Goal: Information Seeking & Learning: Understand process/instructions

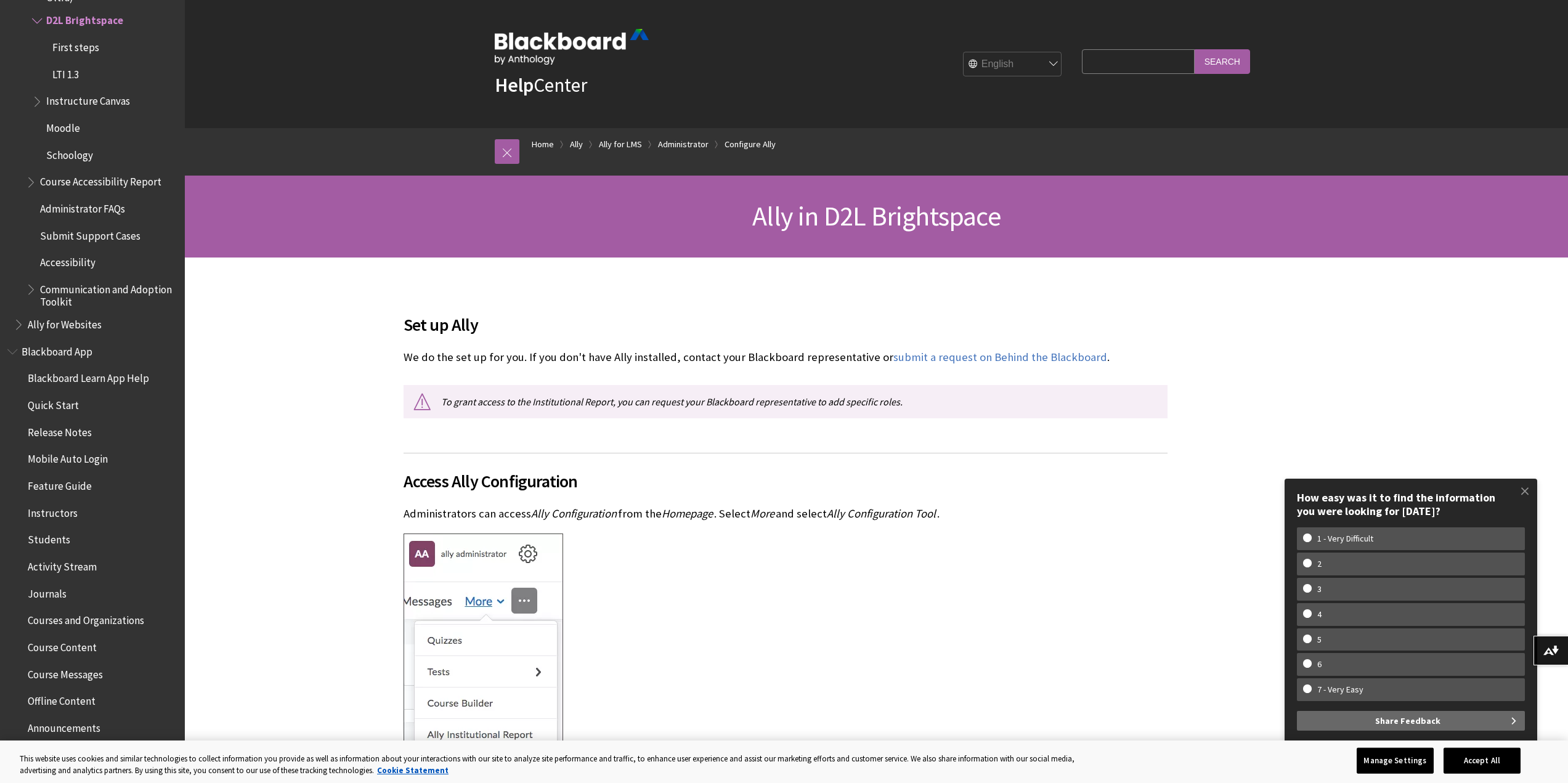
click at [1527, 490] on span at bounding box center [1525, 491] width 26 height 26
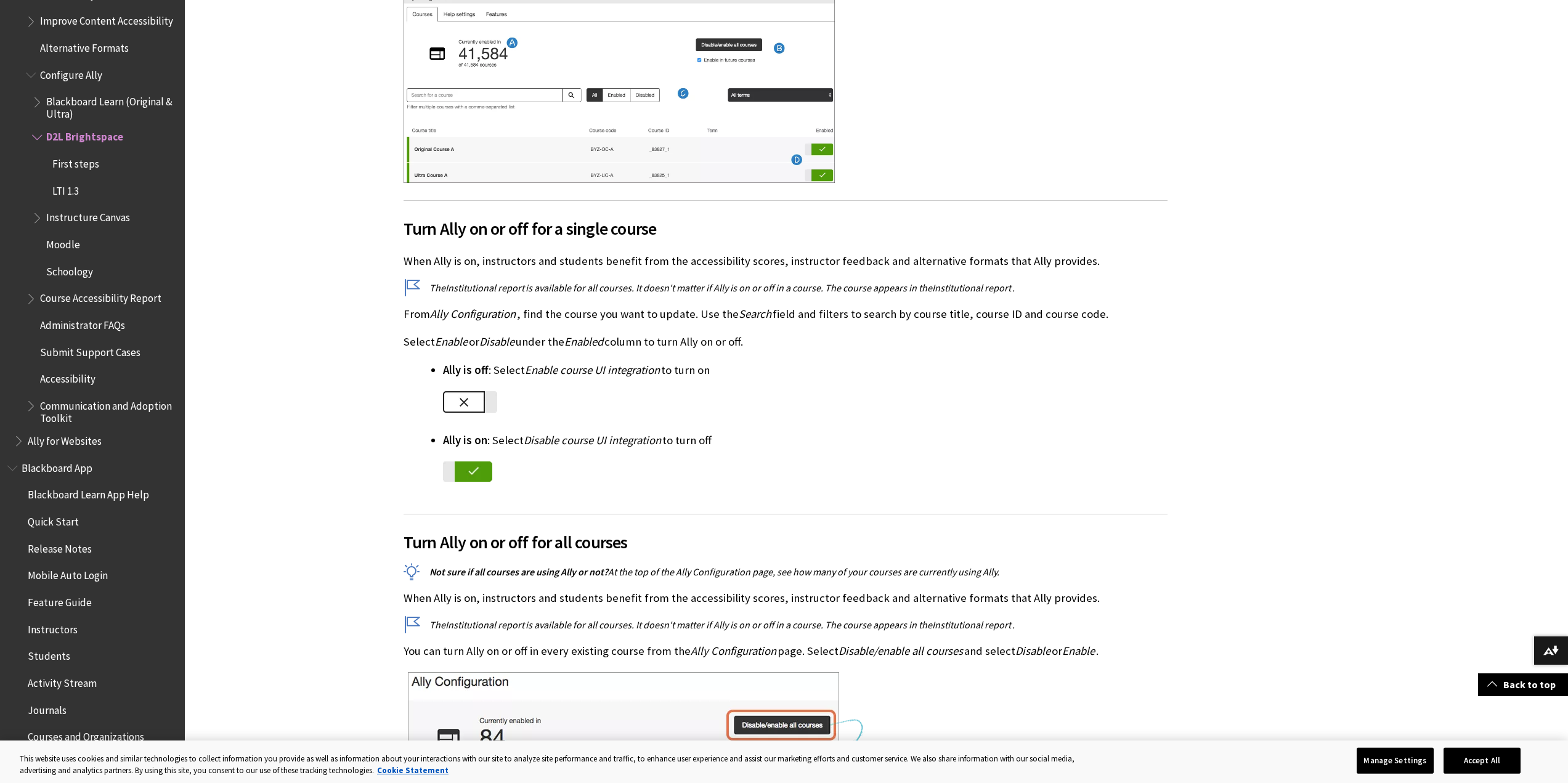
scroll to position [142, 0]
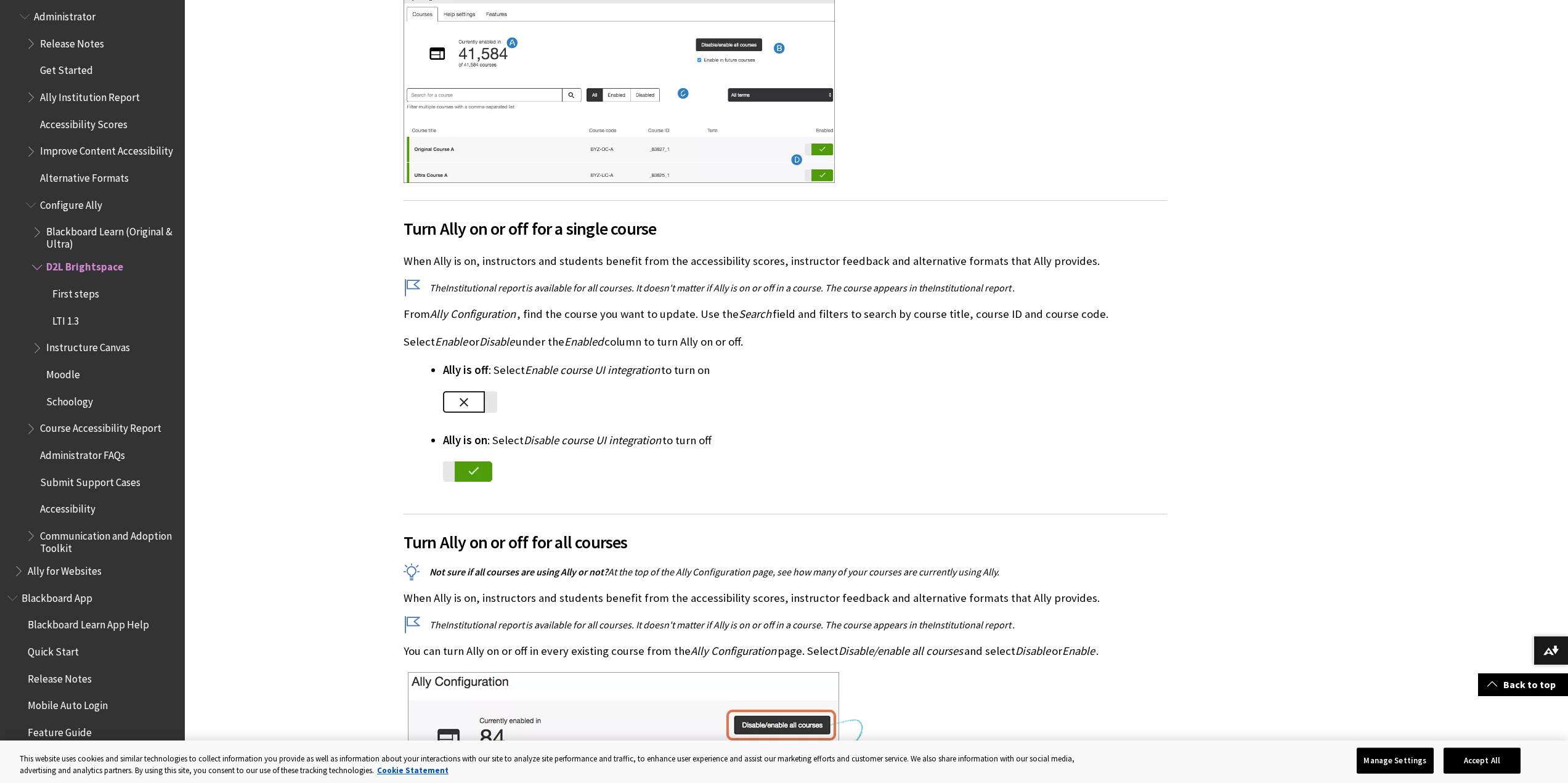
click at [87, 300] on span "First steps" at bounding box center [76, 291] width 47 height 16
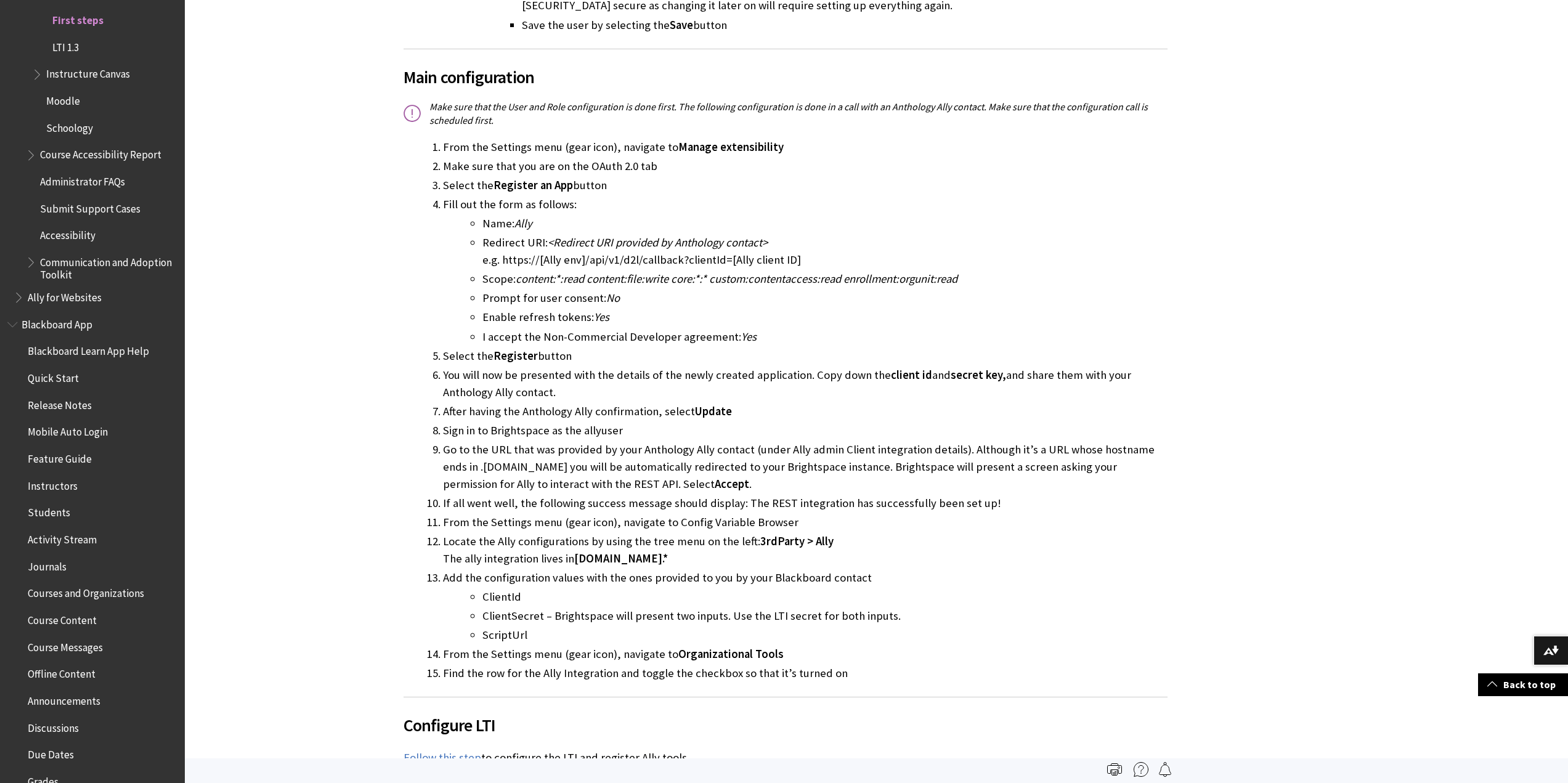
scroll to position [2054, 0]
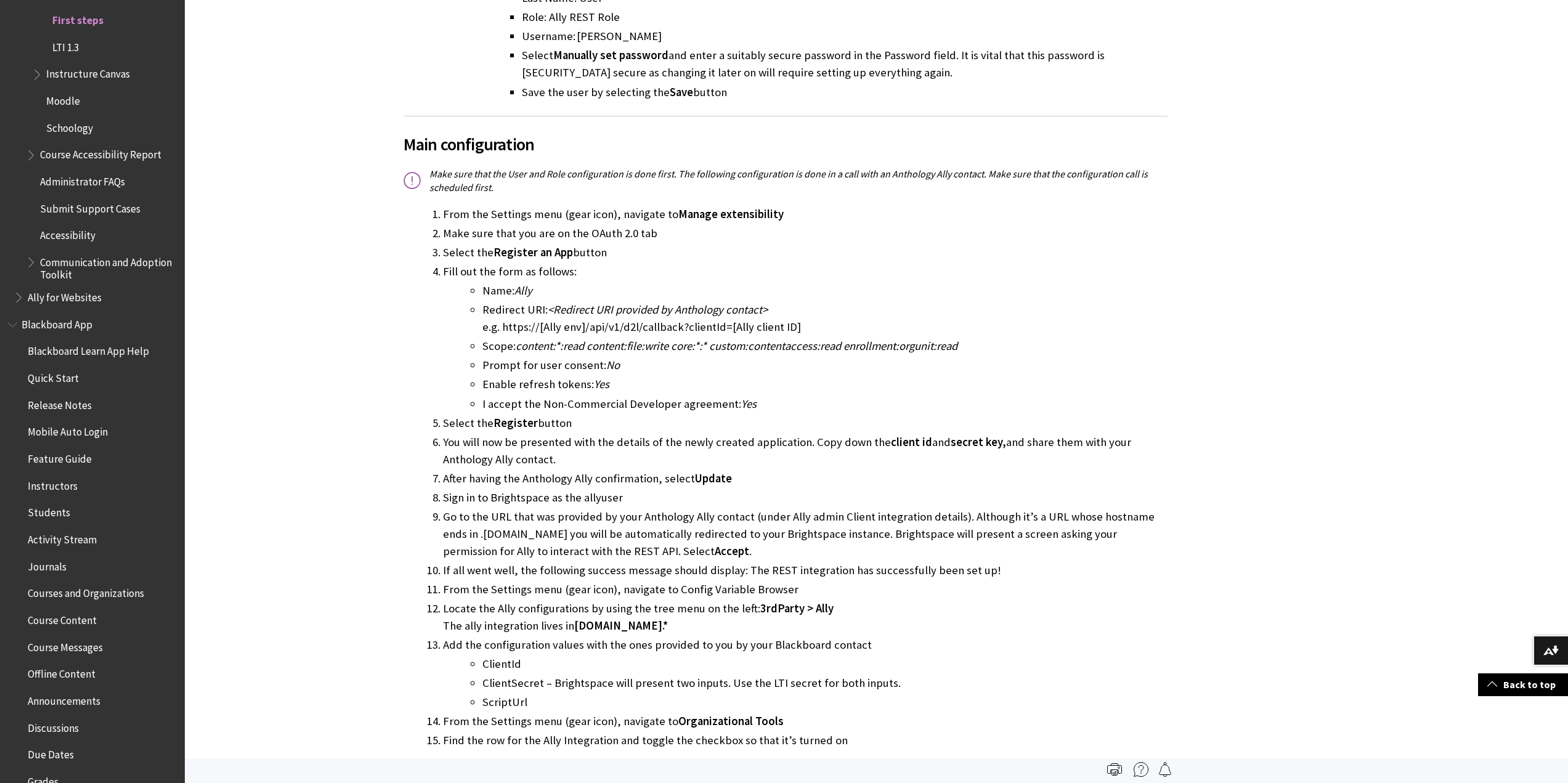
click at [79, 53] on span "LTI 1.3" at bounding box center [65, 45] width 26 height 16
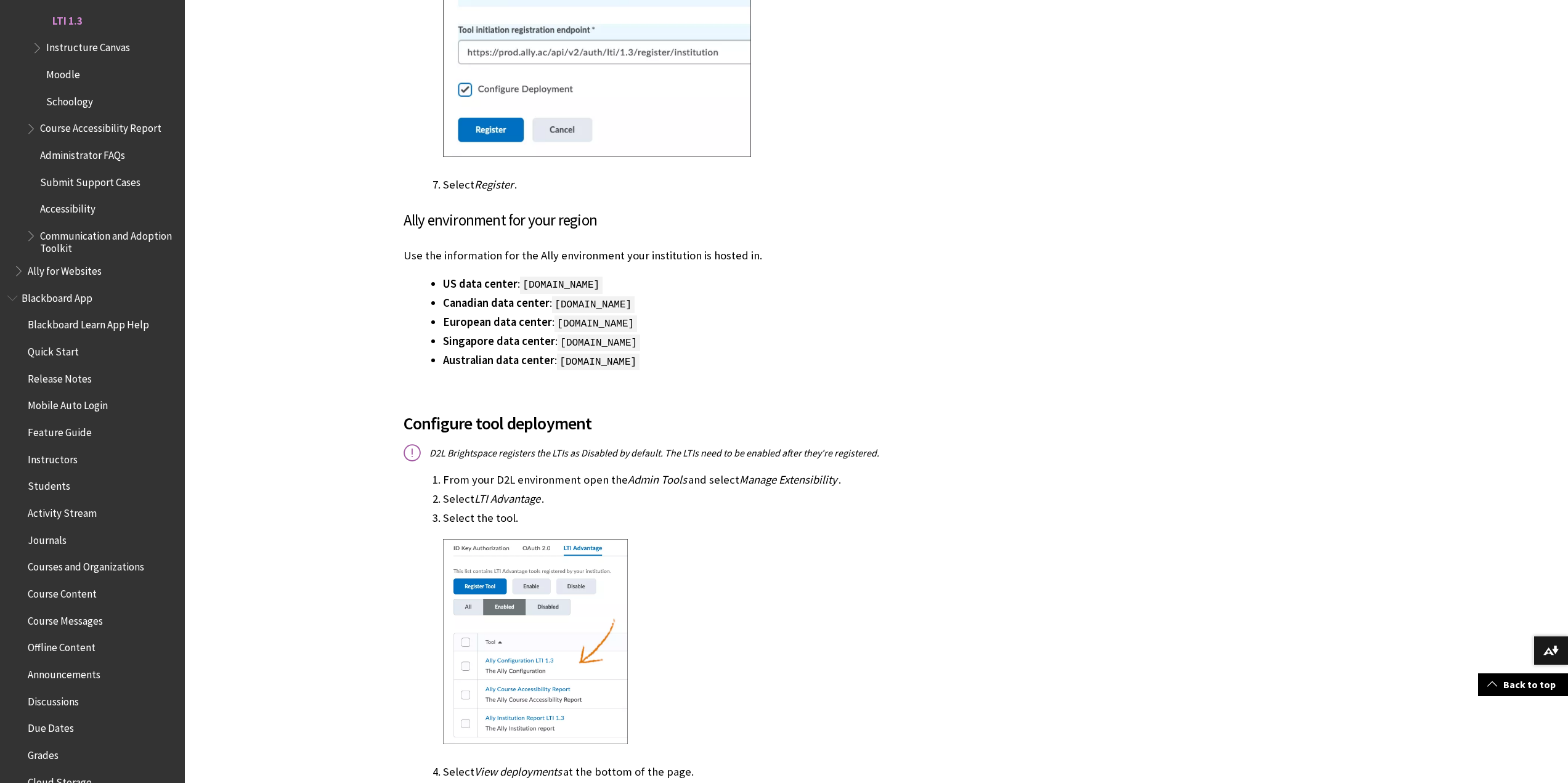
scroll to position [1397, 0]
